Goal: Task Accomplishment & Management: Use online tool/utility

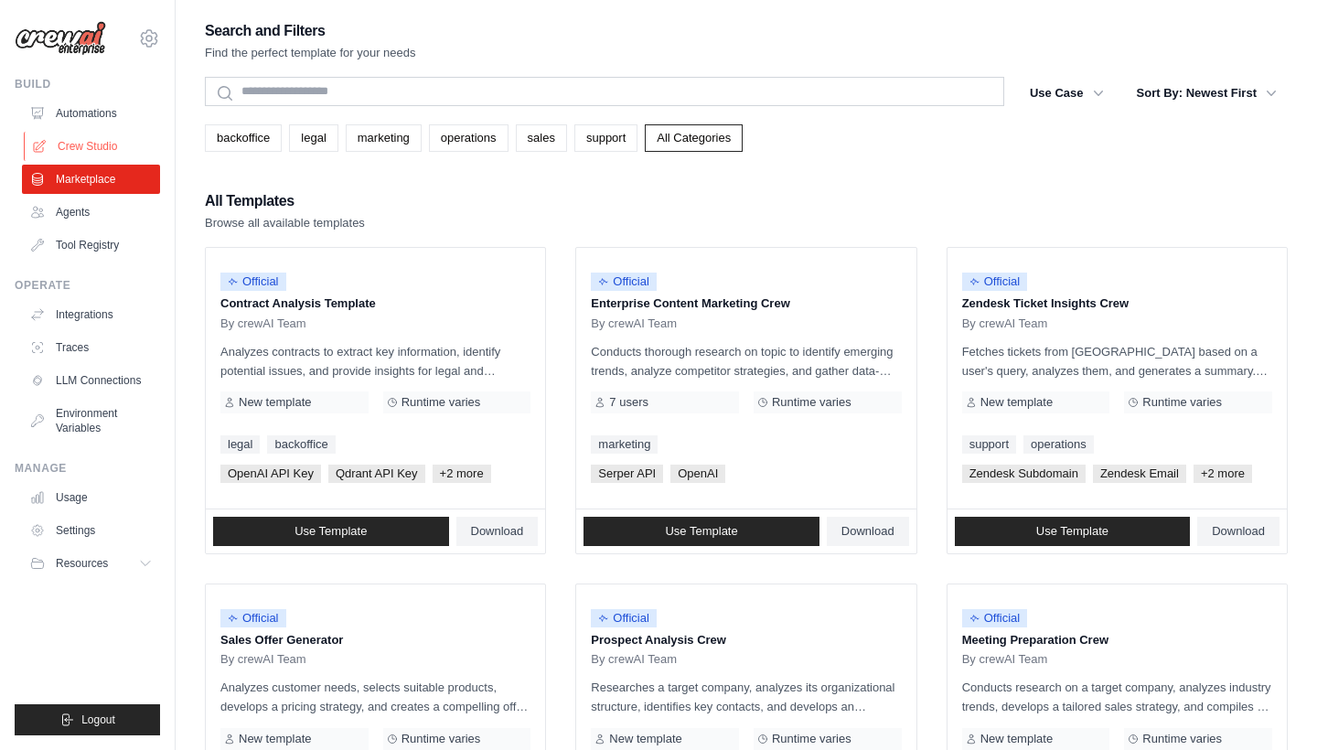
scroll to position [188, 0]
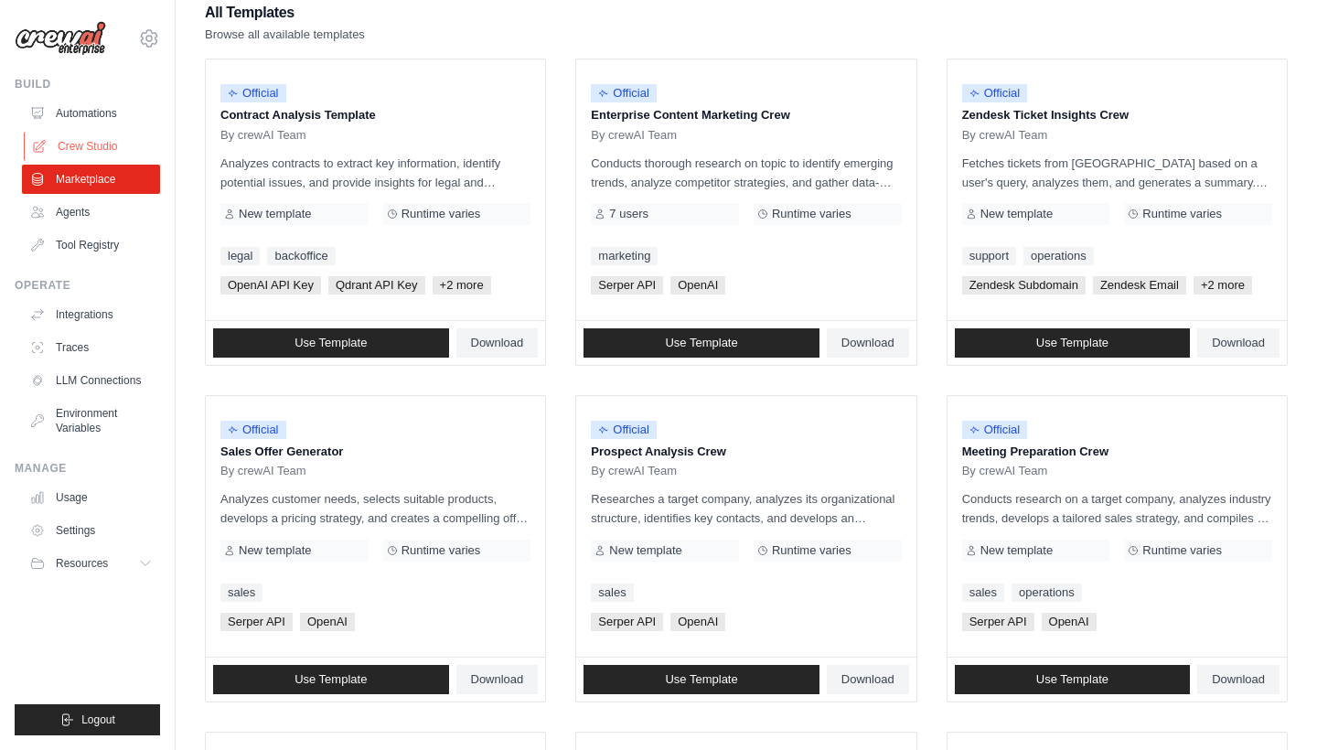
click at [103, 146] on link "Crew Studio" at bounding box center [93, 146] width 138 height 29
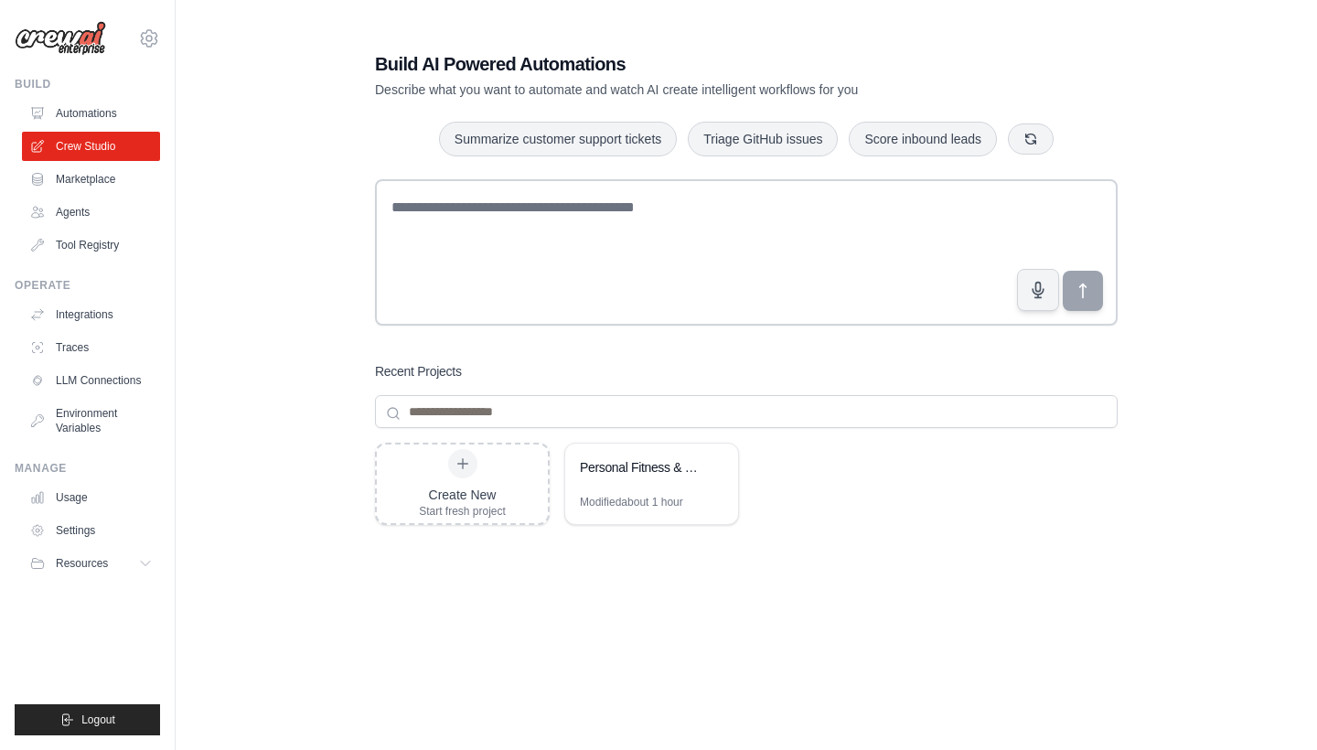
click at [80, 112] on link "Automations" at bounding box center [91, 113] width 138 height 29
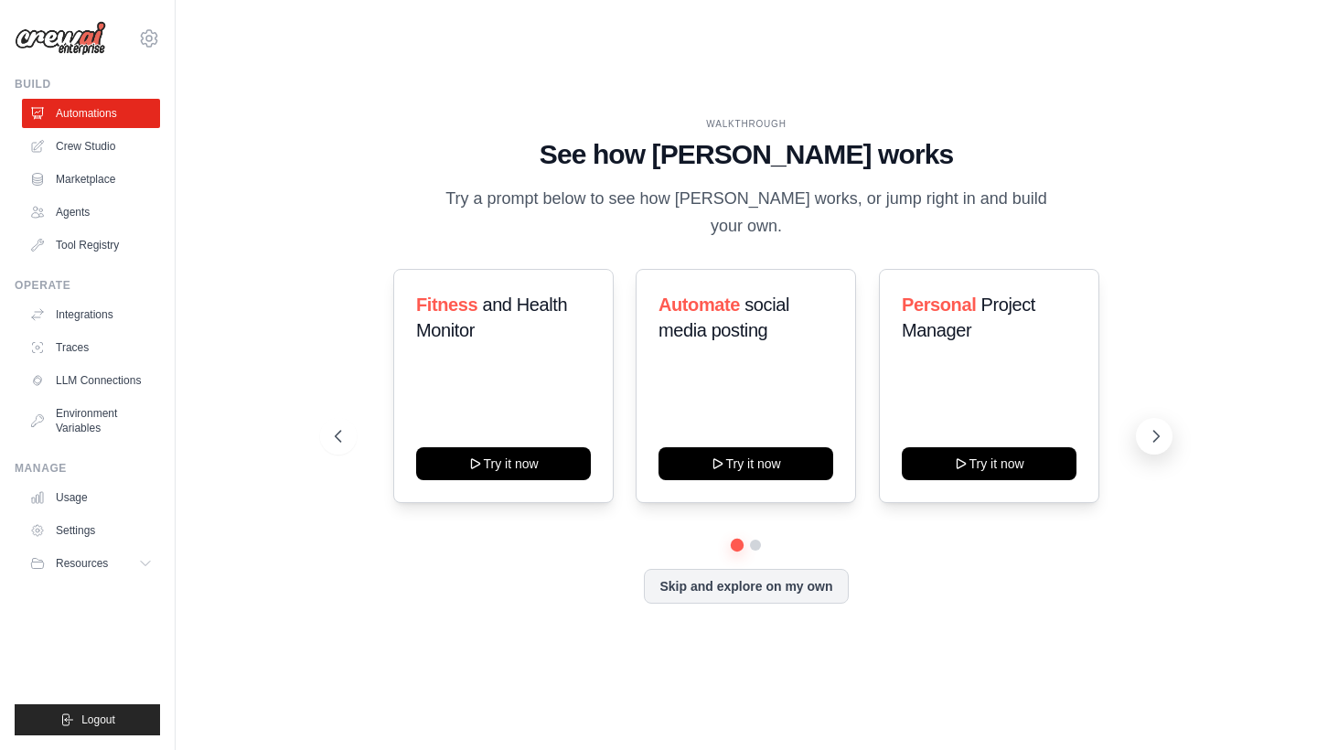
click at [1155, 418] on button at bounding box center [1154, 436] width 37 height 37
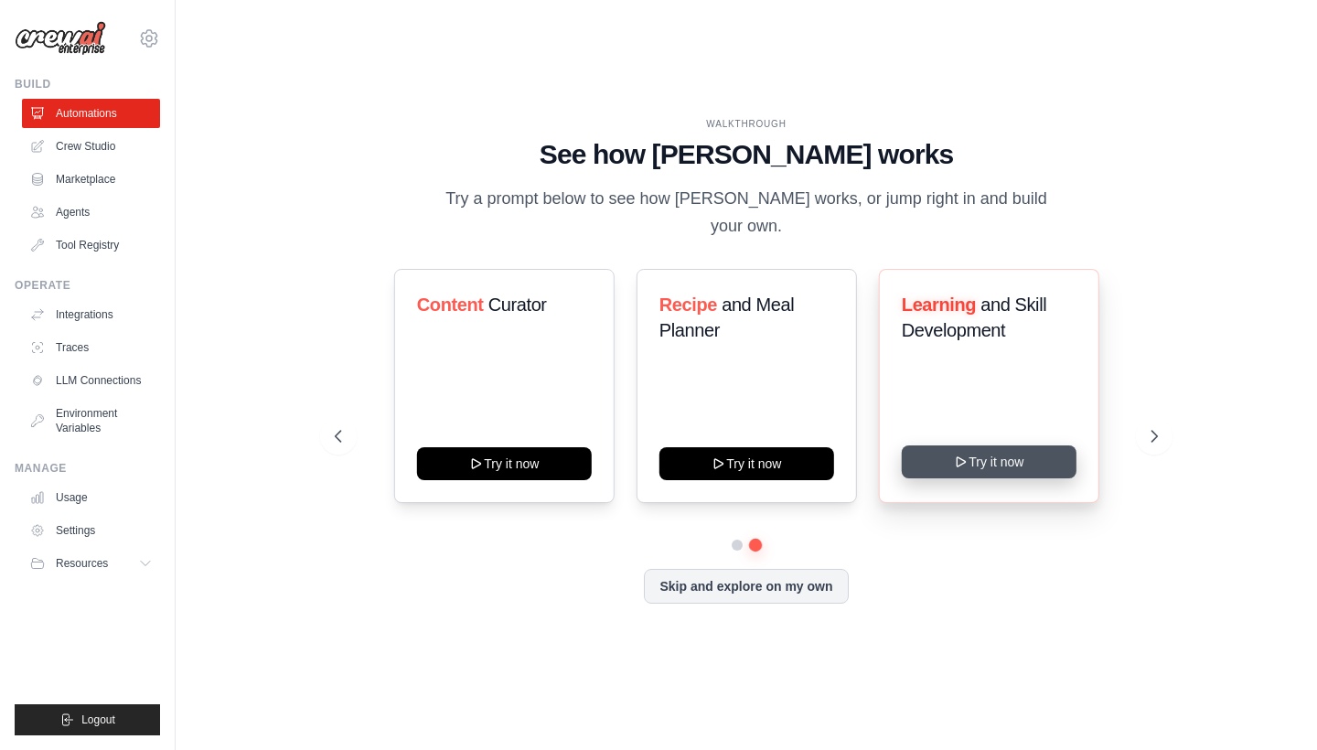
click at [1038, 445] on button "Try it now" at bounding box center [988, 461] width 175 height 33
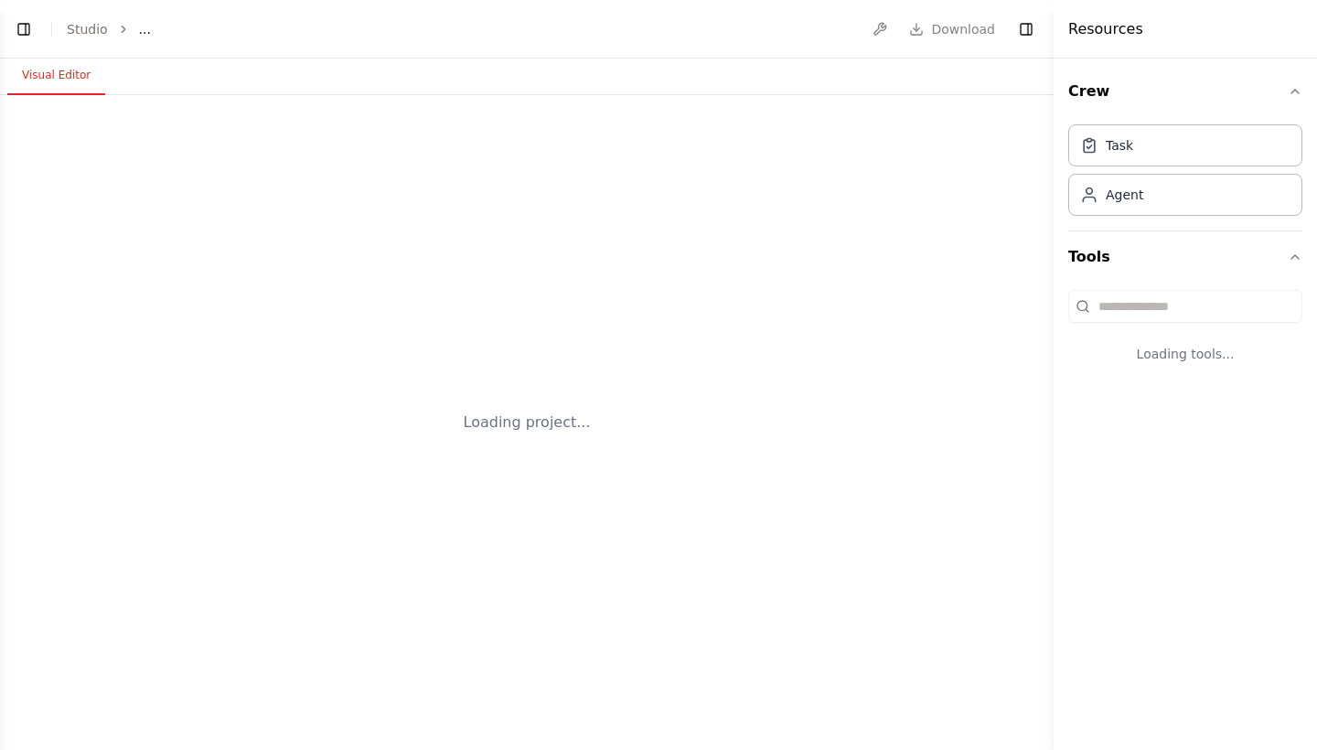
select select "****"
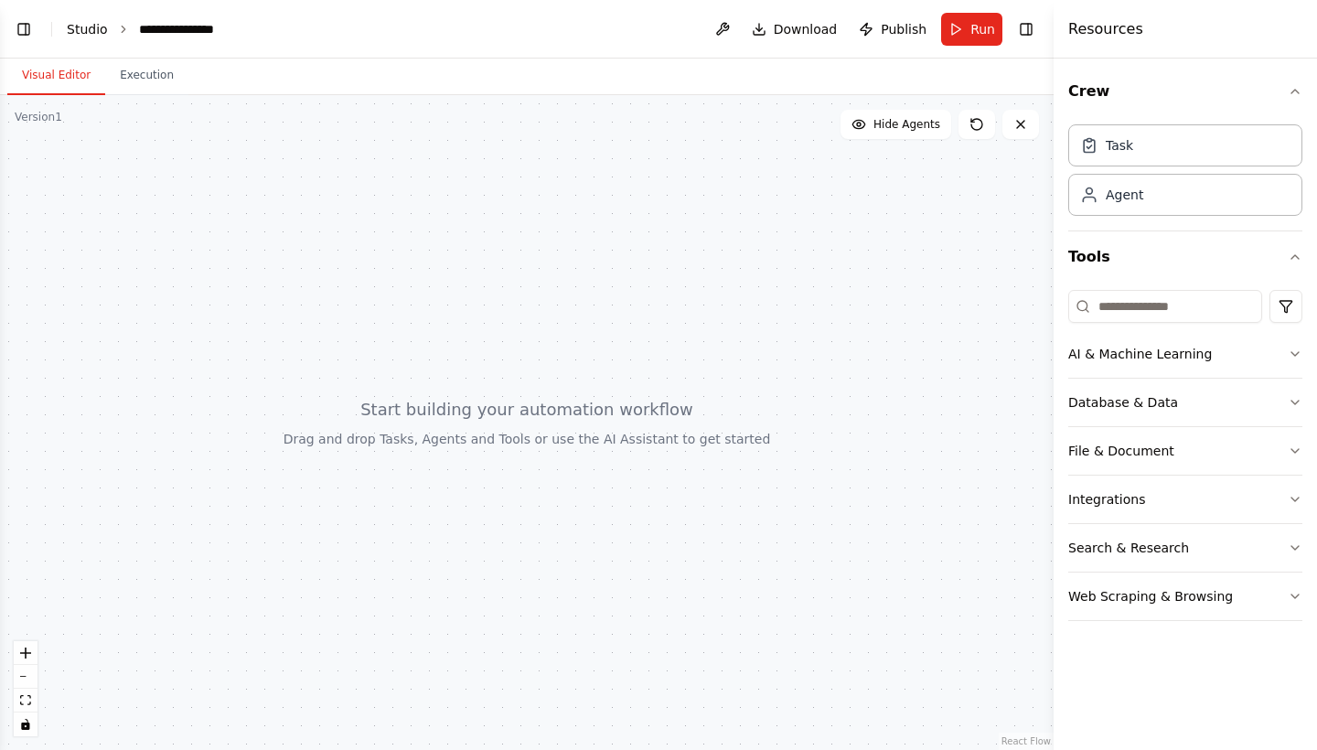
click at [82, 22] on link "Studio" at bounding box center [87, 29] width 41 height 15
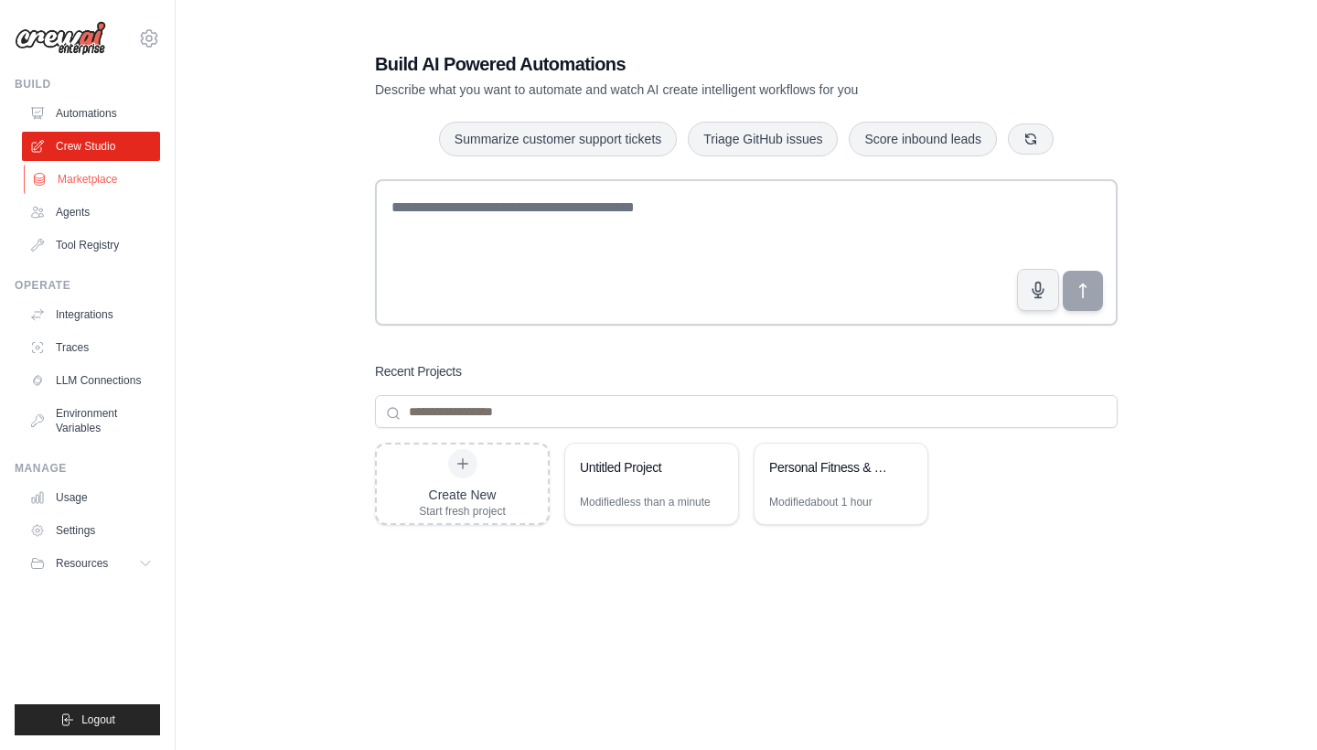
click at [85, 184] on link "Marketplace" at bounding box center [93, 179] width 138 height 29
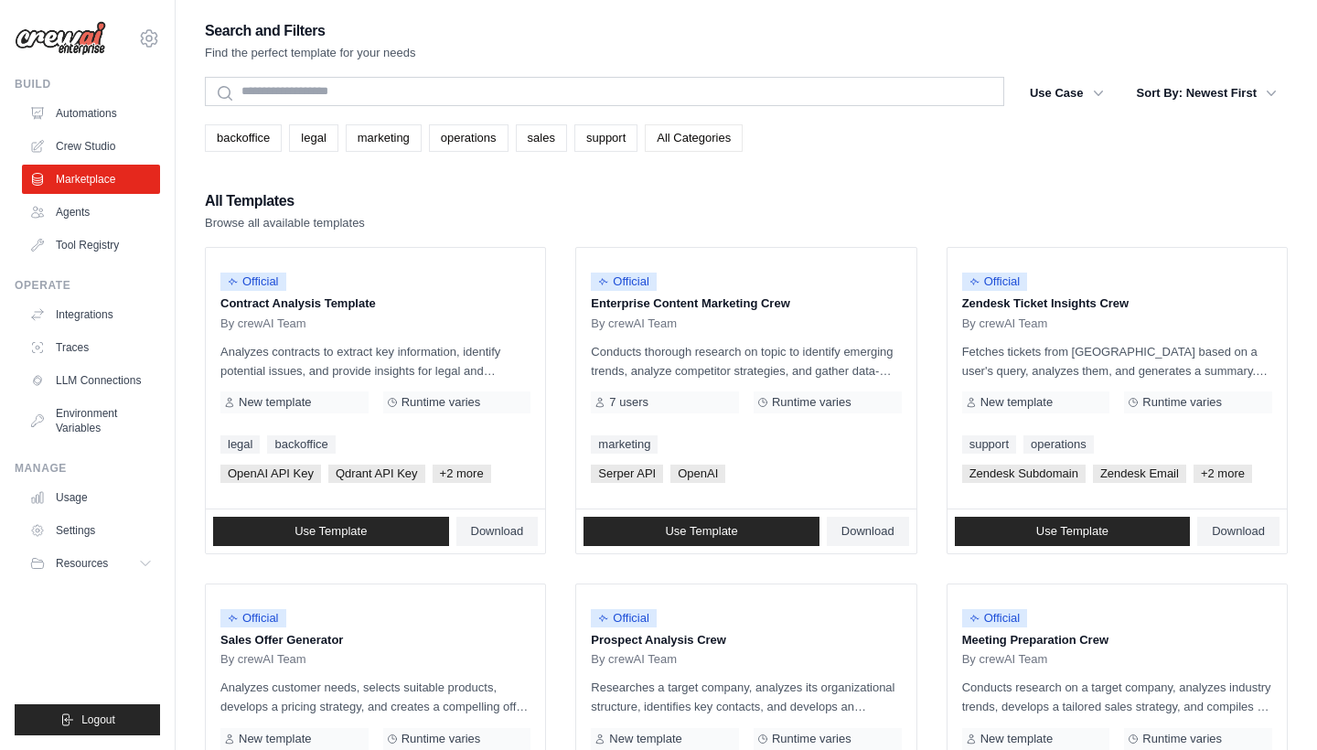
click at [698, 136] on link "All Categories" at bounding box center [694, 137] width 98 height 27
click at [1089, 88] on icon "button" at bounding box center [1098, 92] width 18 height 18
click at [1087, 91] on button "Use Case" at bounding box center [1066, 92] width 96 height 33
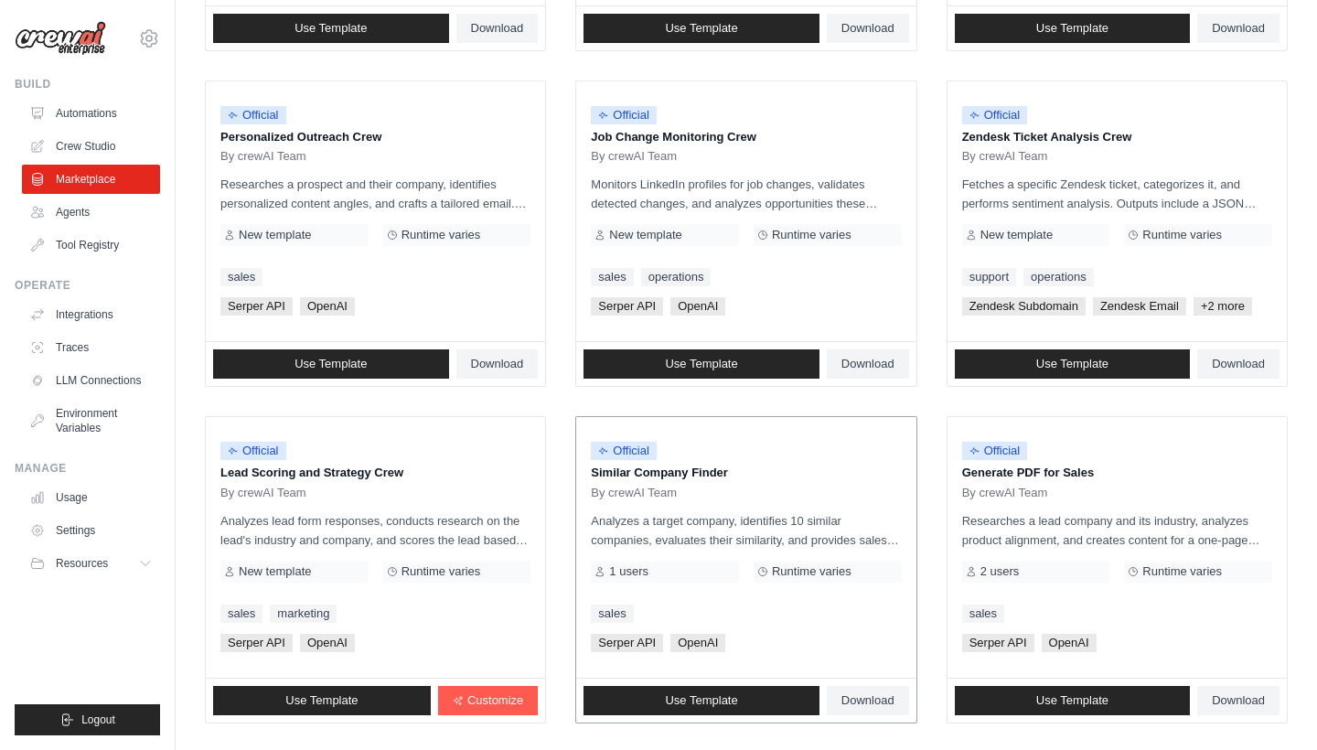
scroll to position [844, 0]
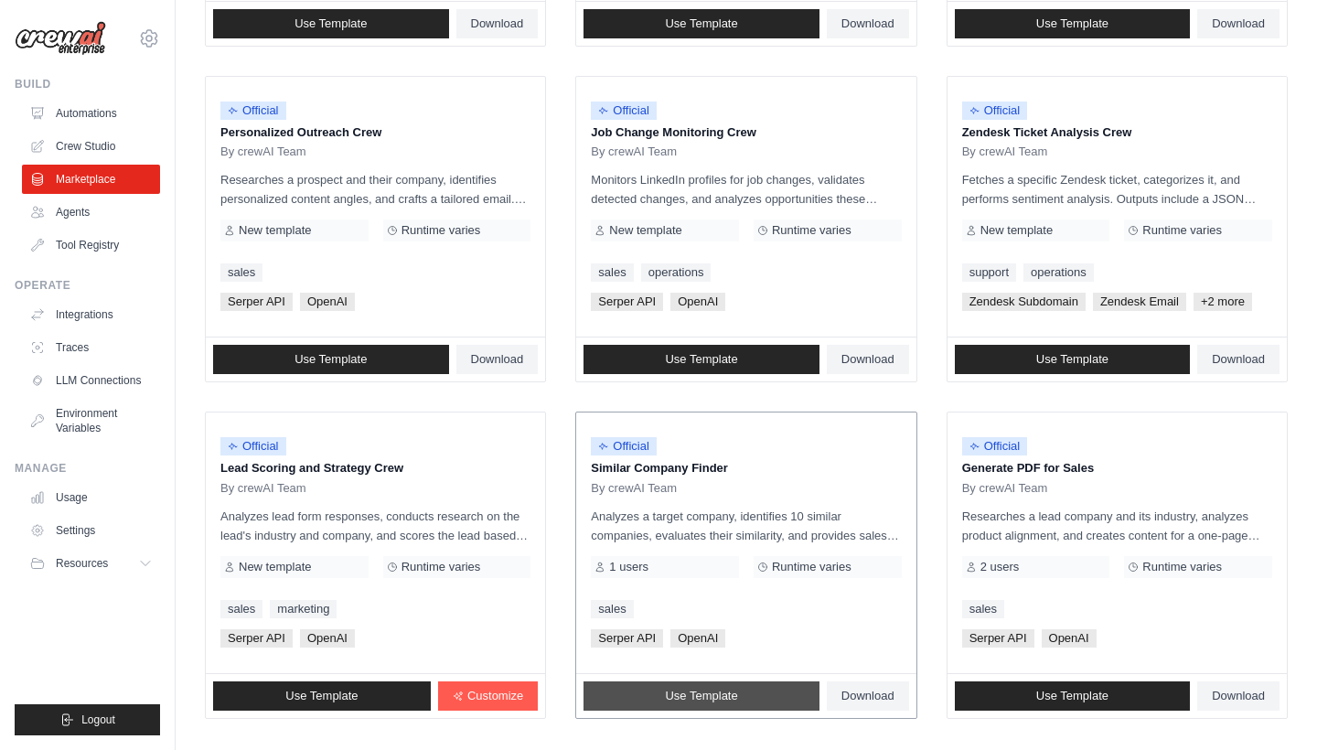
click at [710, 688] on span "Use Template" at bounding box center [701, 695] width 72 height 15
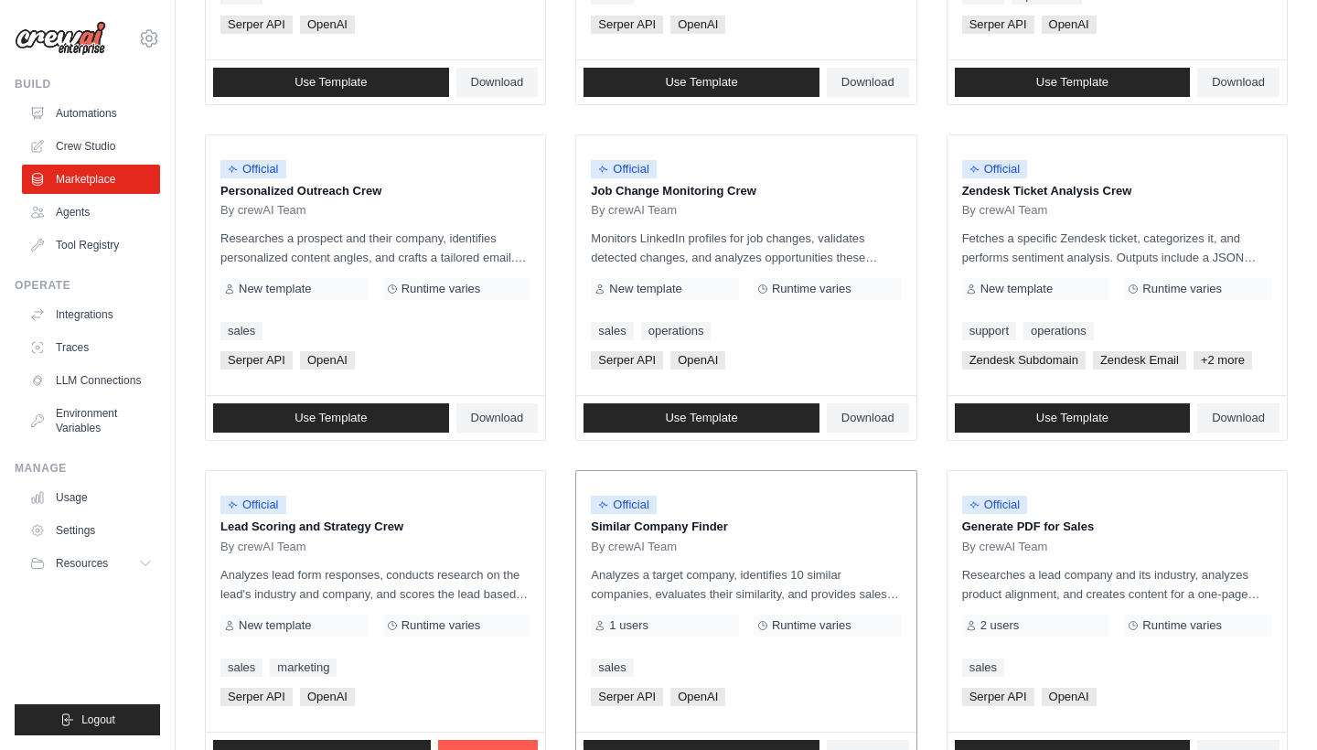
scroll to position [784, 0]
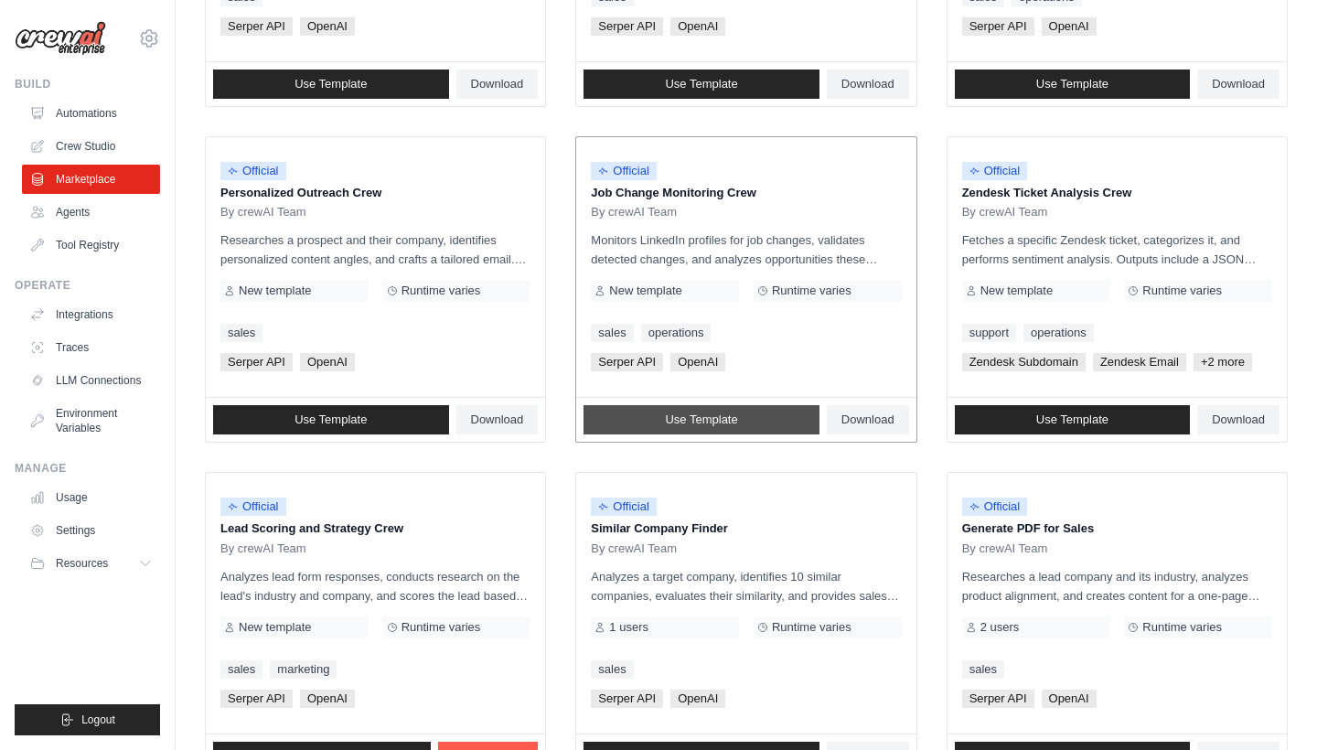
click at [748, 415] on link "Use Template" at bounding box center [701, 419] width 236 height 29
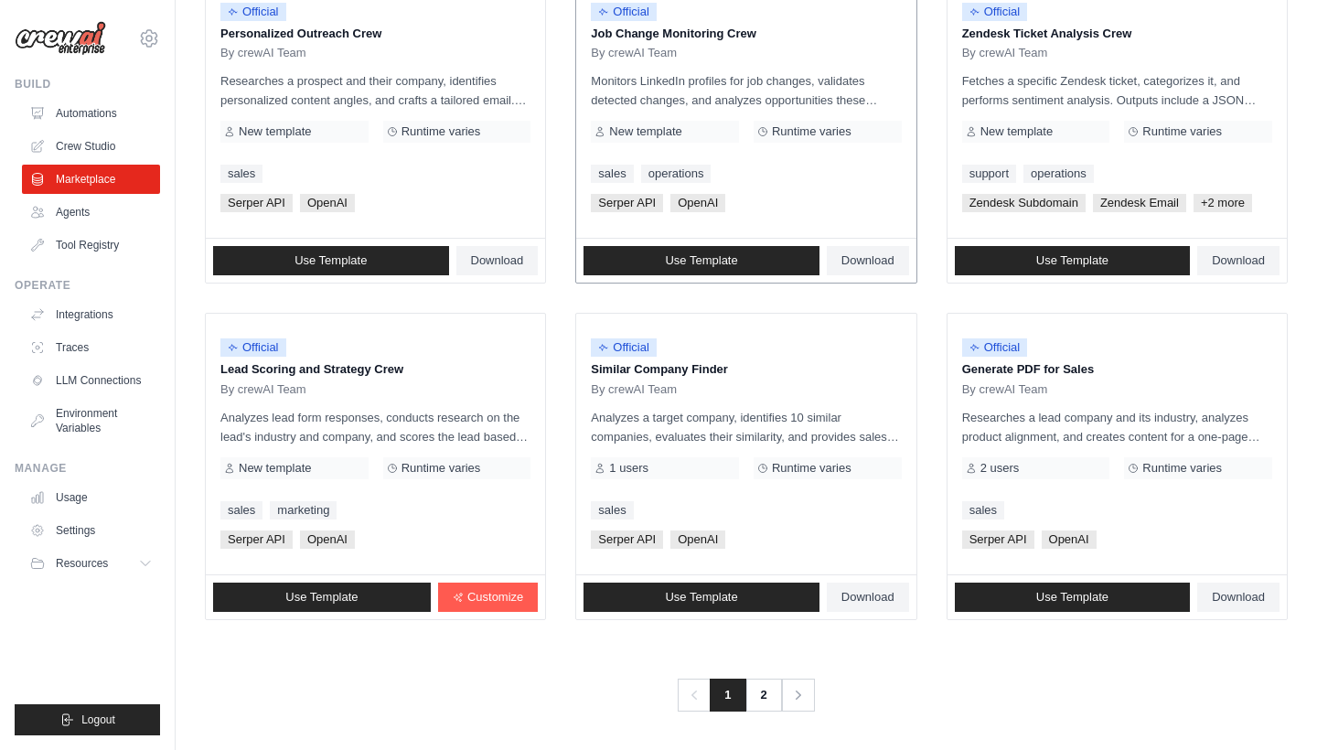
scroll to position [942, 0]
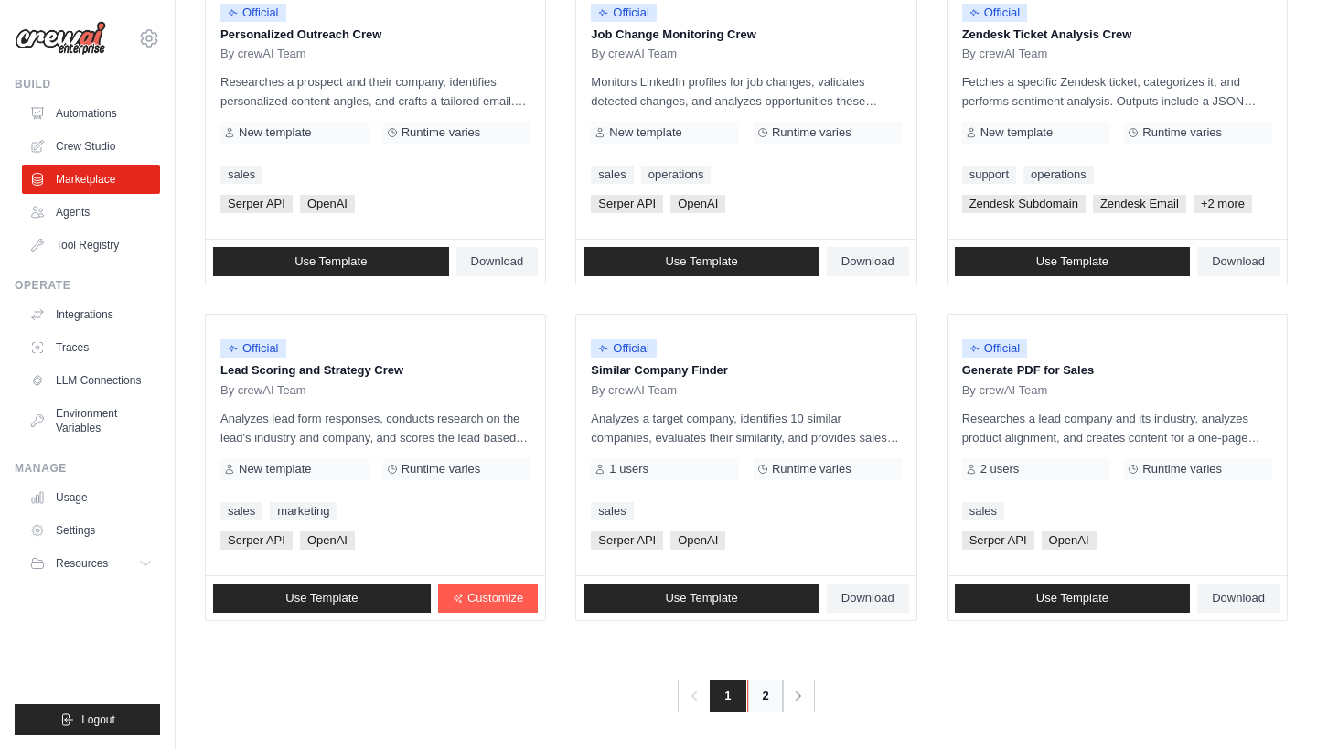
click at [760, 687] on link "2" at bounding box center [765, 695] width 37 height 33
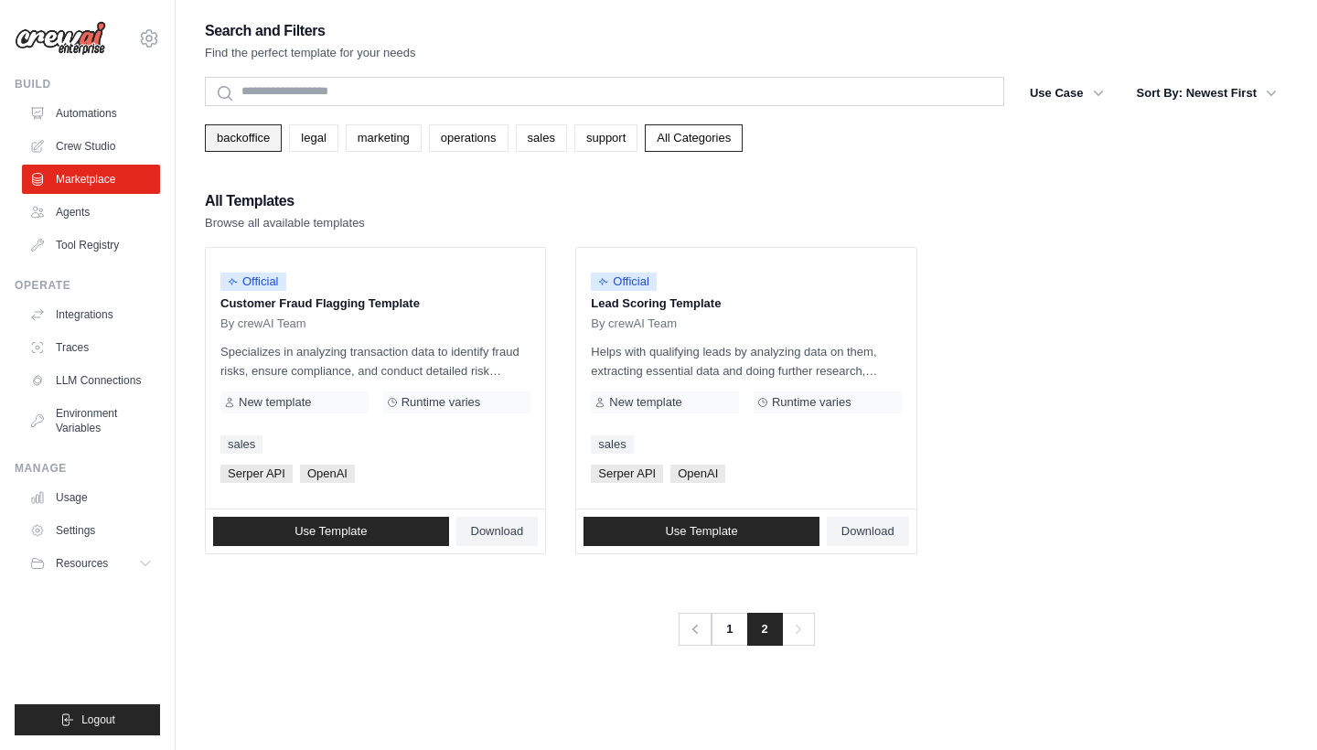
click at [256, 144] on link "backoffice" at bounding box center [243, 137] width 77 height 27
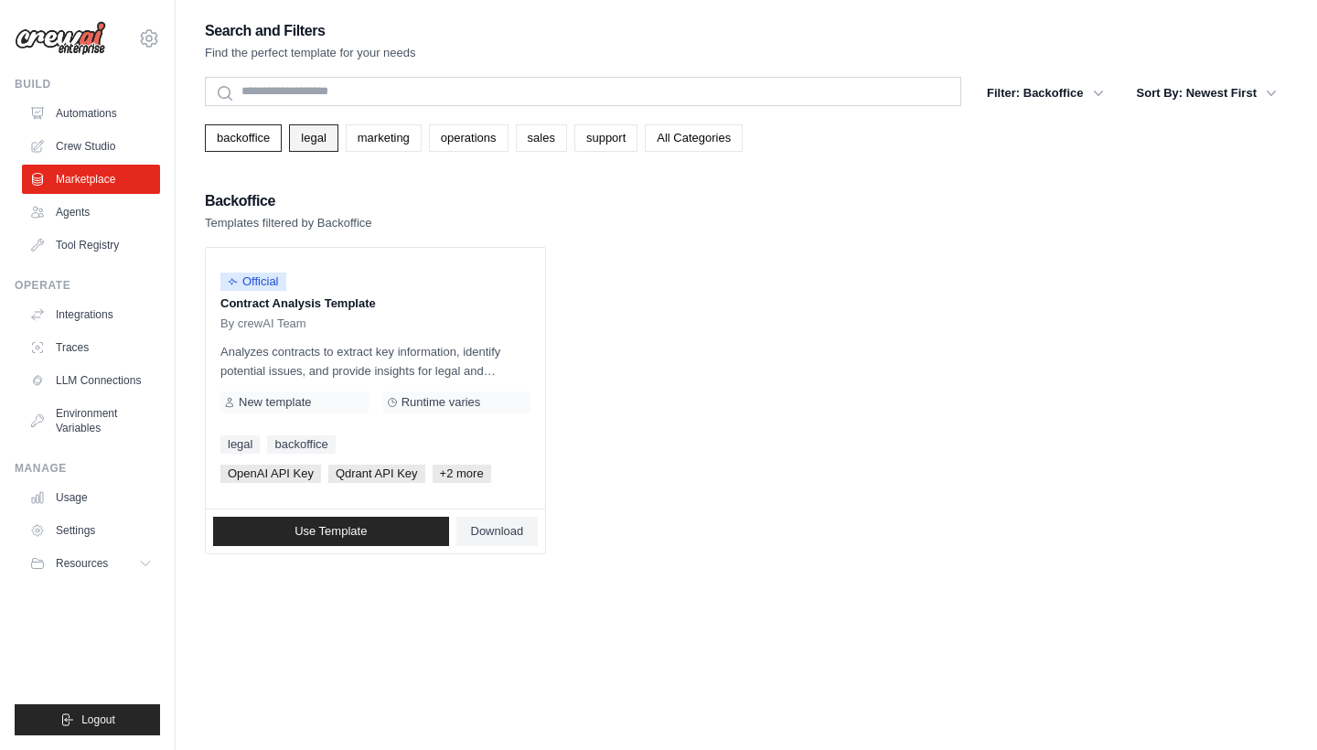
click at [309, 133] on link "legal" at bounding box center [313, 137] width 48 height 27
click at [475, 137] on link "operations" at bounding box center [469, 137] width 80 height 27
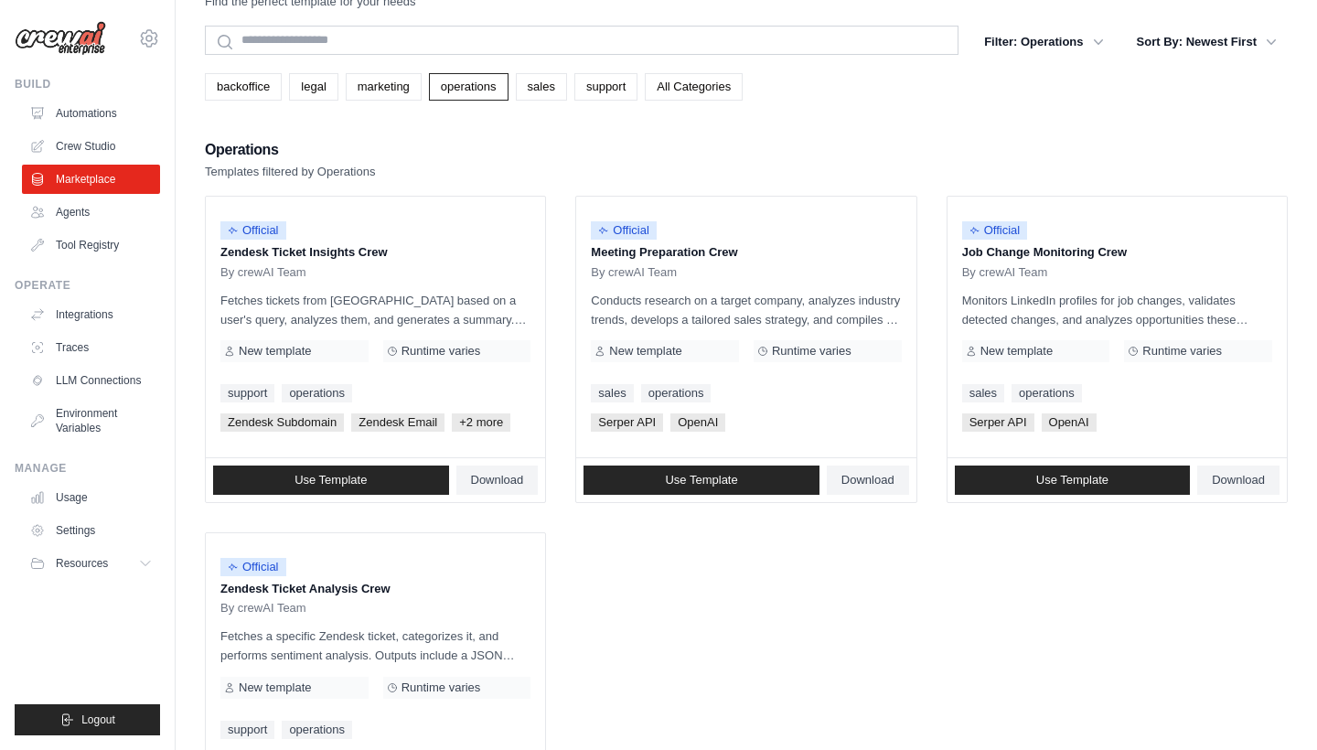
scroll to position [57, 0]
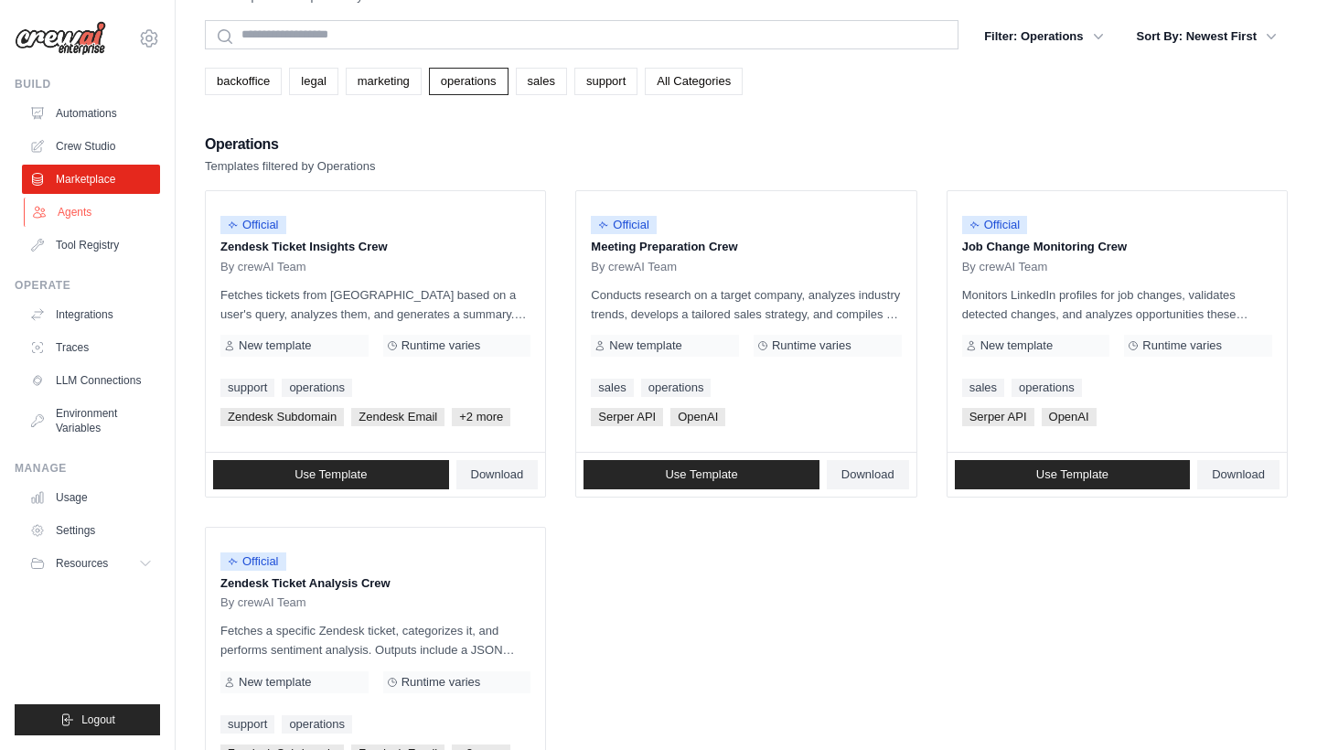
click at [89, 208] on link "Agents" at bounding box center [93, 211] width 138 height 29
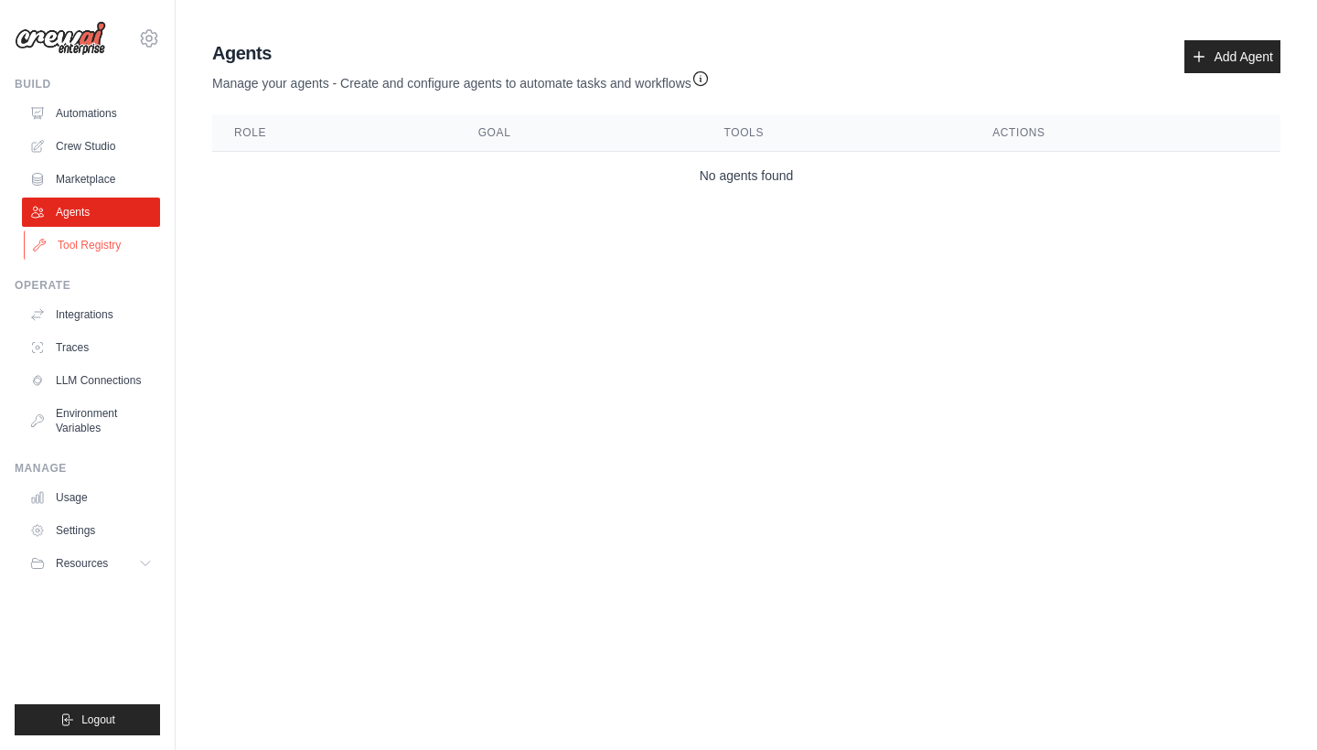
click at [99, 235] on link "Tool Registry" at bounding box center [93, 244] width 138 height 29
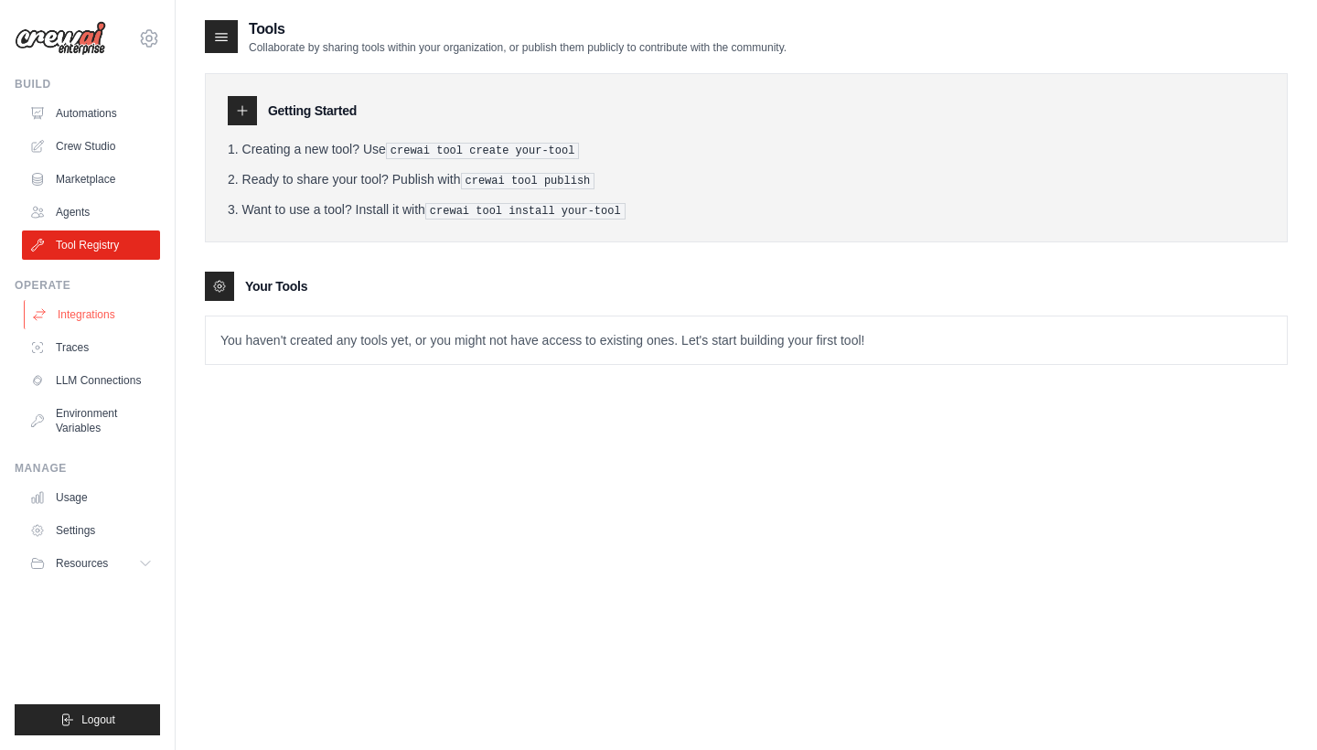
click at [88, 320] on link "Integrations" at bounding box center [93, 314] width 138 height 29
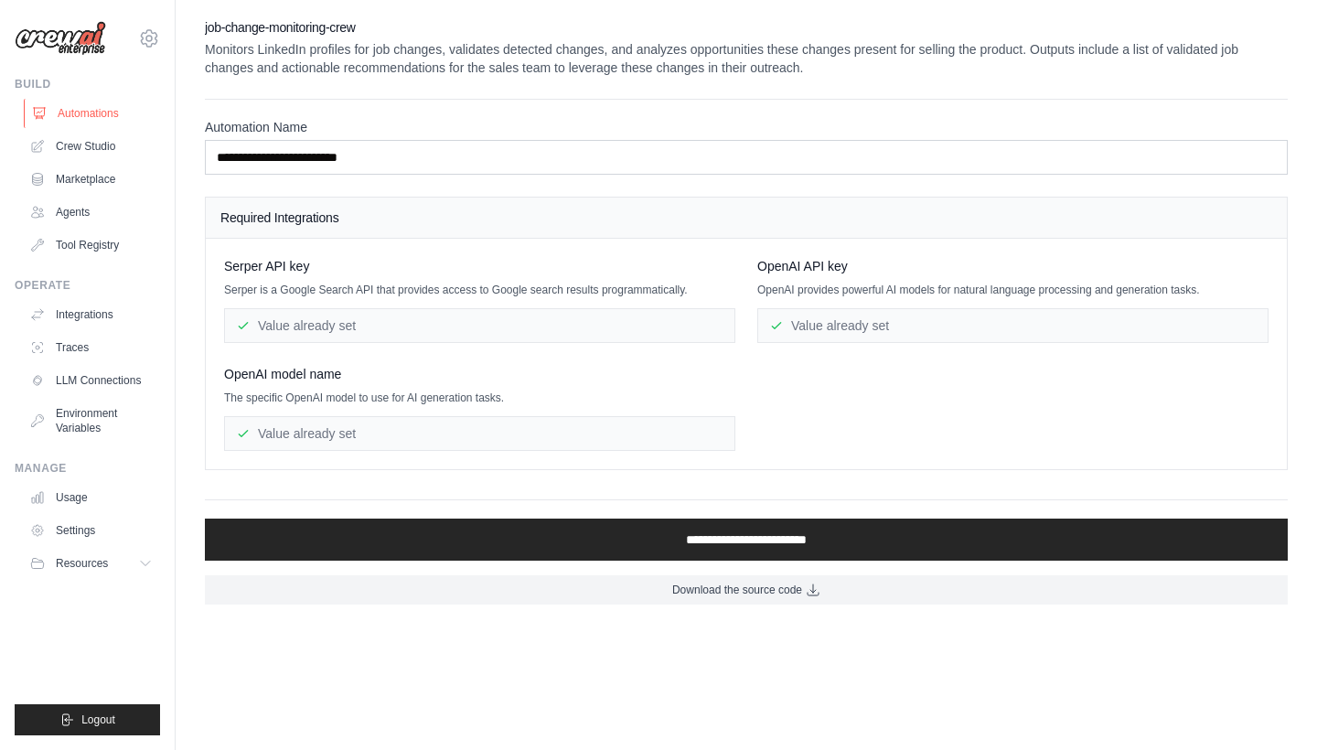
click at [103, 117] on link "Automations" at bounding box center [93, 113] width 138 height 29
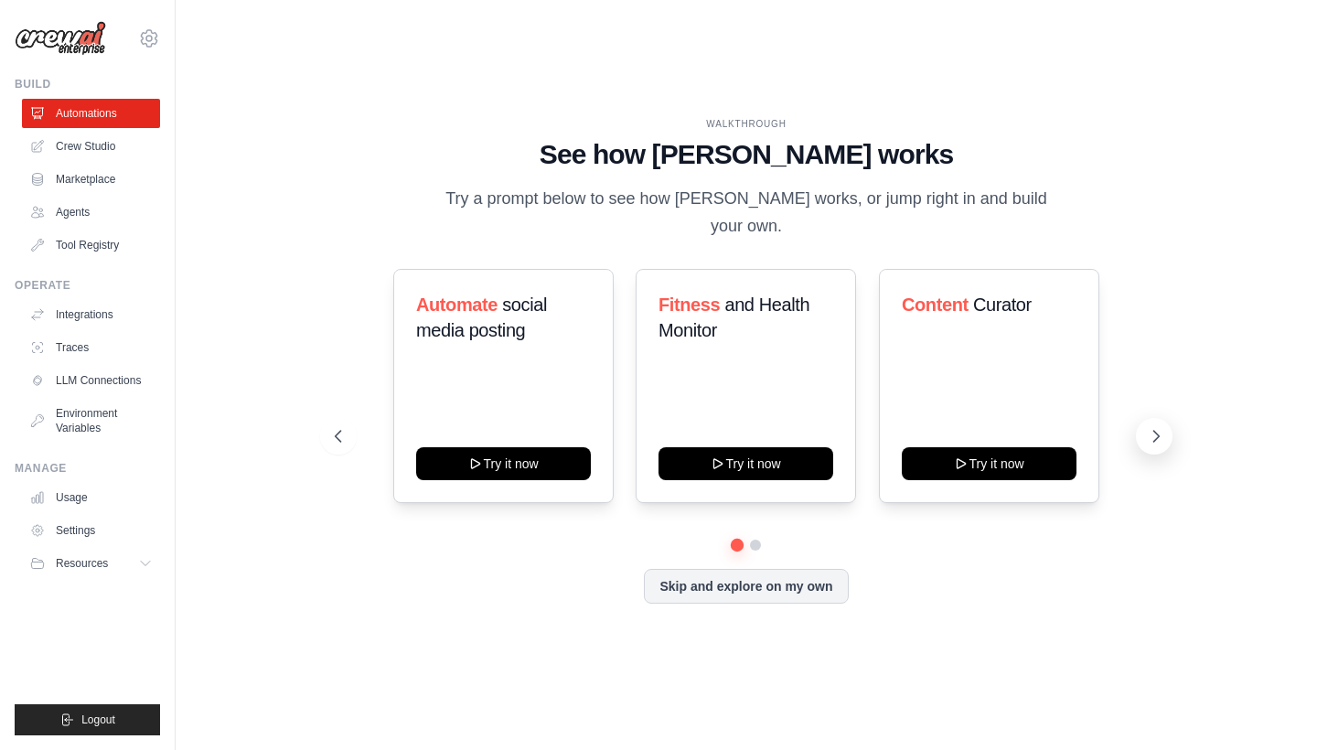
click at [1166, 427] on button at bounding box center [1154, 436] width 37 height 37
